Goal: Task Accomplishment & Management: Use online tool/utility

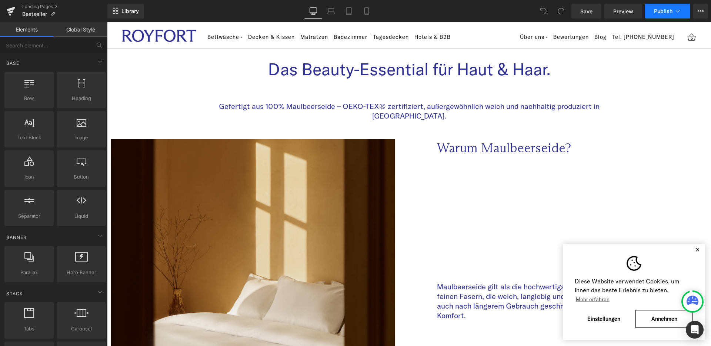
click at [682, 15] on button "Publish" at bounding box center [667, 11] width 45 height 15
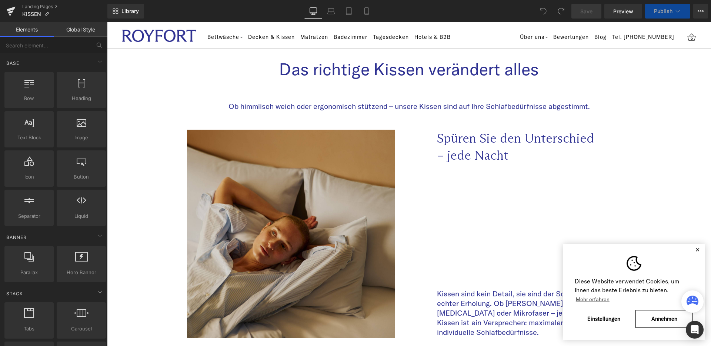
click at [666, 12] on span "Publish" at bounding box center [663, 11] width 19 height 6
click at [666, 11] on span "Publish" at bounding box center [663, 11] width 19 height 6
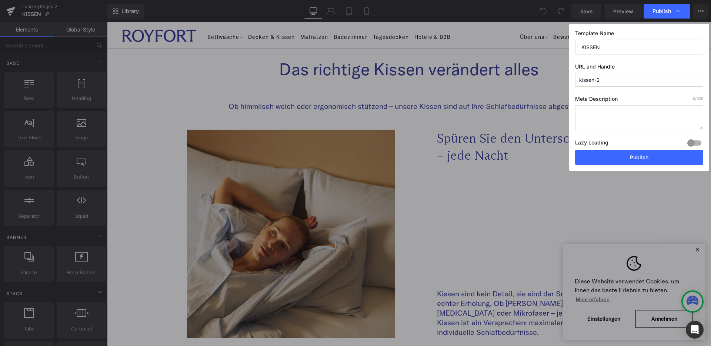
drag, startPoint x: 365, startPoint y: 93, endPoint x: 260, endPoint y: 68, distance: 108.0
